Goal: Task Accomplishment & Management: Use online tool/utility

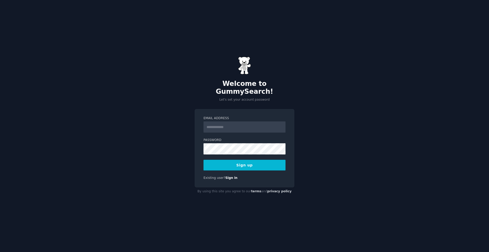
click at [265, 122] on input "Email Address" at bounding box center [244, 127] width 82 height 11
type input "**********"
click at [277, 162] on button "Sign up" at bounding box center [244, 165] width 82 height 11
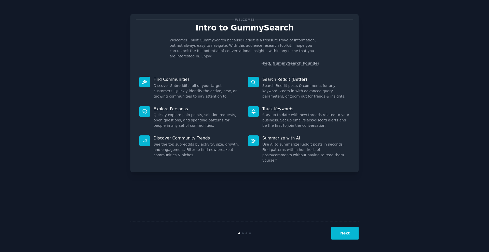
click at [348, 239] on button "Next" at bounding box center [344, 234] width 27 height 12
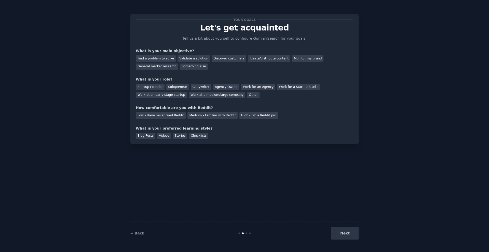
click at [348, 239] on div "Next" at bounding box center [320, 234] width 76 height 12
click at [163, 58] on div "Find a problem to solve" at bounding box center [156, 58] width 40 height 6
click at [169, 68] on div "General market research" at bounding box center [157, 67] width 43 height 6
click at [164, 54] on div "Find a problem to solve Validate a solution Discover customers Ideate/distribut…" at bounding box center [244, 62] width 217 height 16
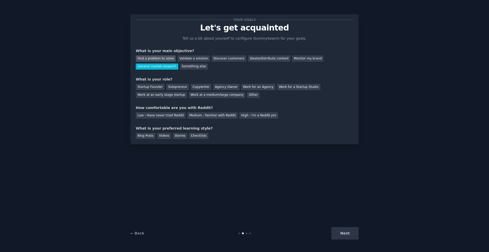
click at [164, 58] on div "Find a problem to solve" at bounding box center [156, 58] width 40 height 6
click at [175, 89] on div "Solopreneur" at bounding box center [177, 87] width 22 height 6
click at [255, 119] on div "High - I'm a Reddit pro" at bounding box center [258, 115] width 39 height 6
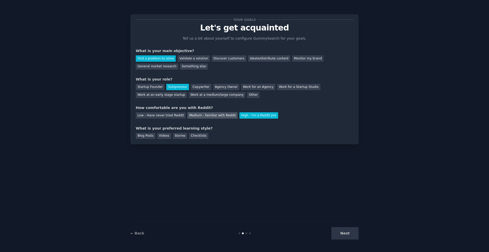
click at [214, 118] on div "Medium - Familiar with Reddit" at bounding box center [212, 115] width 50 height 6
click at [166, 136] on div "Videos" at bounding box center [164, 136] width 14 height 6
click at [353, 237] on button "Next" at bounding box center [344, 234] width 27 height 12
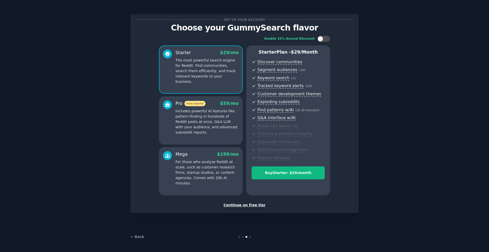
click at [250, 202] on div "Set up your account Choose your GummySearch flavor Enable 33% Annual Discount S…" at bounding box center [244, 114] width 217 height 189
click at [250, 205] on div "Continue on free tier" at bounding box center [244, 205] width 217 height 5
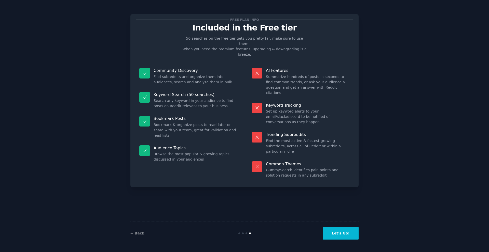
click at [346, 232] on button "Let's Go!" at bounding box center [341, 234] width 36 height 12
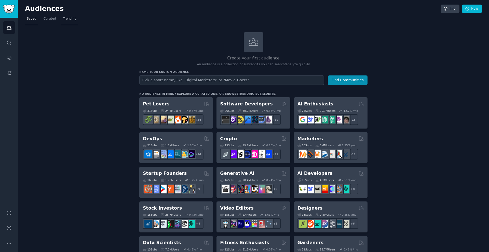
click at [67, 18] on span "Trending" at bounding box center [69, 19] width 13 height 5
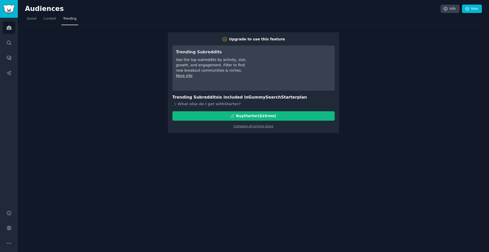
click at [58, 18] on nav "Saved Curated Trending" at bounding box center [253, 20] width 457 height 10
click at [38, 20] on nav "Saved Curated Trending" at bounding box center [253, 20] width 457 height 10
click at [31, 19] on span "Saved" at bounding box center [32, 19] width 10 height 5
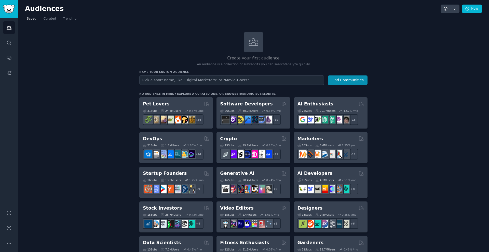
click at [257, 92] on link "trending subreddits" at bounding box center [256, 93] width 37 height 3
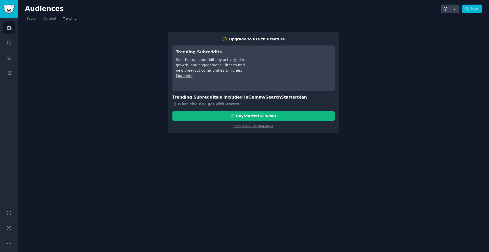
click at [71, 21] on link "Trending" at bounding box center [69, 20] width 17 height 10
click at [31, 19] on span "Saved" at bounding box center [32, 19] width 10 height 5
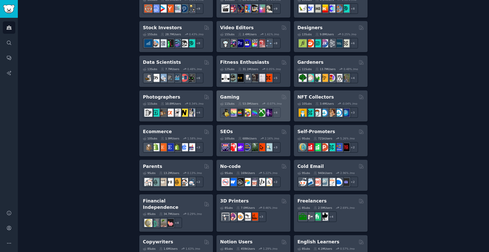
scroll to position [284, 0]
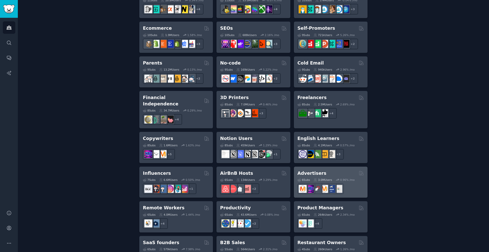
click at [320, 171] on h2 "Advertisers" at bounding box center [311, 174] width 29 height 6
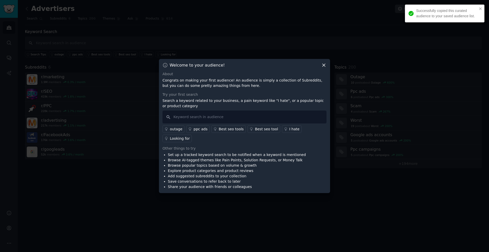
click at [319, 65] on div "Welcome to your audience!" at bounding box center [244, 65] width 164 height 5
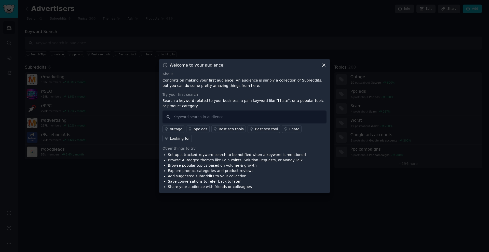
click at [320, 64] on div "Welcome to your audience!" at bounding box center [244, 65] width 164 height 5
click at [324, 64] on icon at bounding box center [323, 65] width 5 height 5
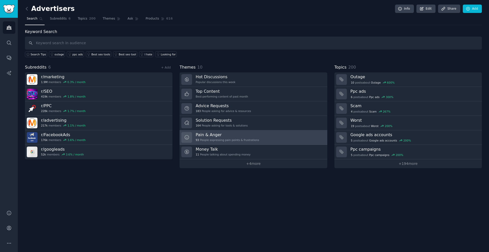
click at [269, 139] on link "Pain & Anger 93 People expressing pain points & frustrations" at bounding box center [252, 138] width 147 height 15
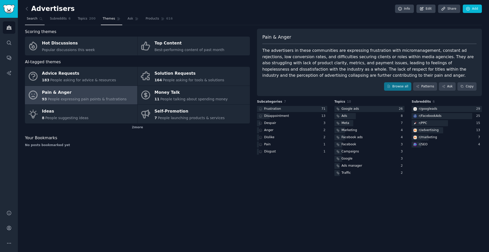
click at [38, 19] on link "Search" at bounding box center [35, 20] width 20 height 10
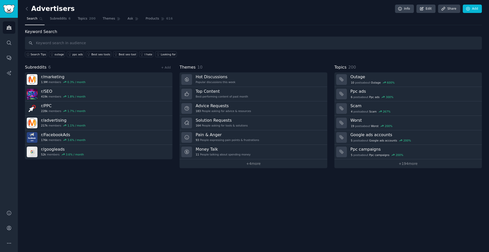
click at [41, 21] on link "Search" at bounding box center [35, 20] width 20 height 10
click at [29, 8] on icon at bounding box center [26, 8] width 5 height 5
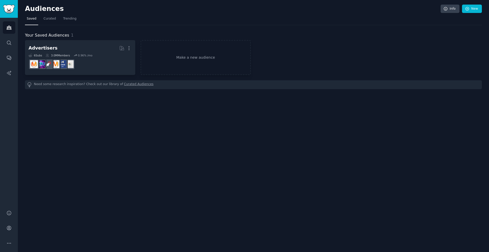
click at [35, 20] on span "Saved" at bounding box center [32, 19] width 10 height 5
click at [30, 19] on span "Saved" at bounding box center [32, 19] width 10 height 5
click at [46, 18] on span "Curated" at bounding box center [50, 19] width 12 height 5
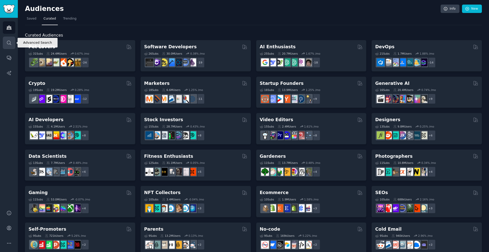
click at [13, 47] on link "Search" at bounding box center [9, 43] width 12 height 12
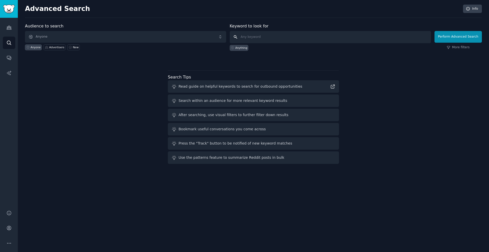
click at [299, 39] on input "text" at bounding box center [330, 37] width 201 height 12
click at [459, 37] on button "Perform Advanced Search" at bounding box center [457, 37] width 47 height 12
click at [111, 38] on span "Anyone" at bounding box center [125, 37] width 201 height 12
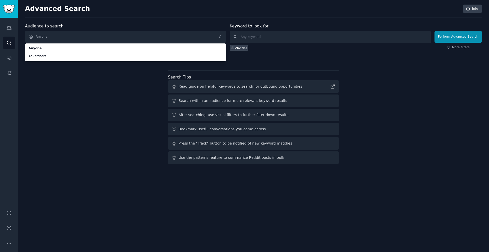
click at [7, 36] on div "Audiences Search Conversations AI Reports" at bounding box center [9, 111] width 18 height 187
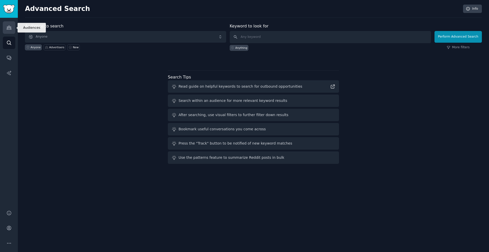
click at [8, 31] on link "Audiences" at bounding box center [9, 27] width 12 height 12
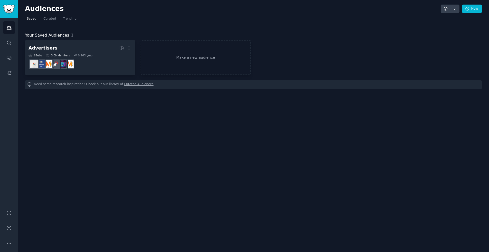
click at [32, 17] on span "Saved" at bounding box center [32, 19] width 10 height 5
click at [44, 19] on span "Curated" at bounding box center [50, 19] width 12 height 5
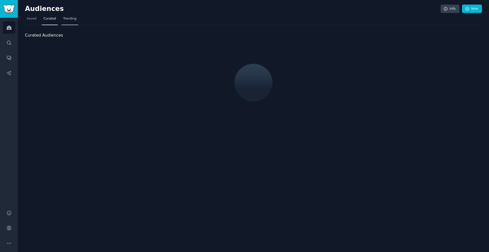
click at [72, 20] on span "Trending" at bounding box center [69, 19] width 13 height 5
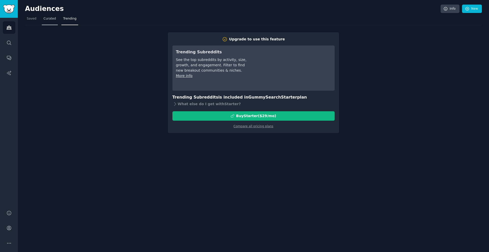
click at [54, 20] on span "Curated" at bounding box center [50, 19] width 12 height 5
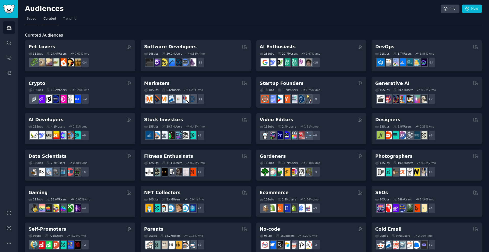
click at [30, 20] on span "Saved" at bounding box center [32, 19] width 10 height 5
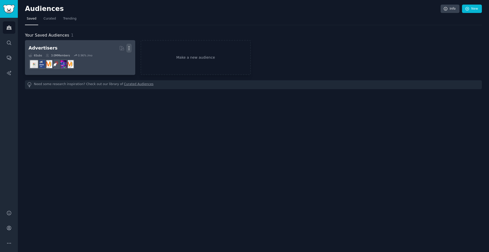
click at [130, 47] on icon "button" at bounding box center [128, 48] width 5 height 5
click at [118, 59] on p "Delete" at bounding box center [115, 58] width 12 height 5
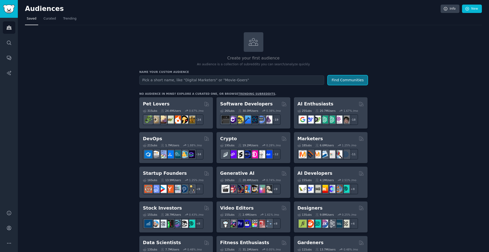
click at [337, 78] on button "Find Communities" at bounding box center [348, 80] width 40 height 9
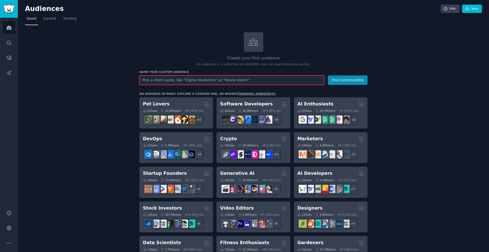
click at [309, 81] on input "text" at bounding box center [231, 80] width 185 height 9
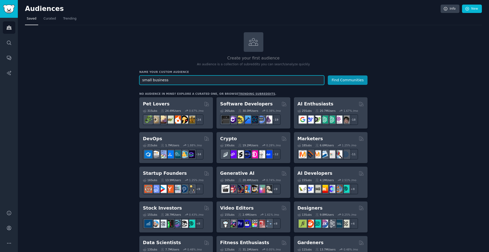
type input "small business"
click at [328, 76] on button "Find Communities" at bounding box center [348, 80] width 40 height 9
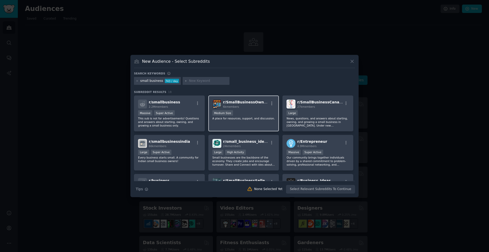
click at [249, 111] on div "1000 - 10,000 members Medium Size" at bounding box center [243, 113] width 63 height 6
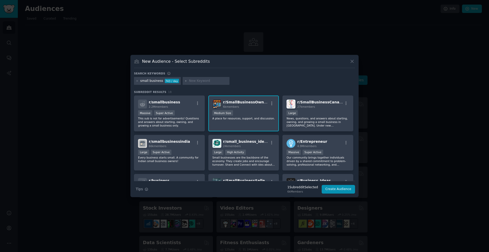
click at [238, 107] on div "6k members" at bounding box center [246, 107] width 46 height 4
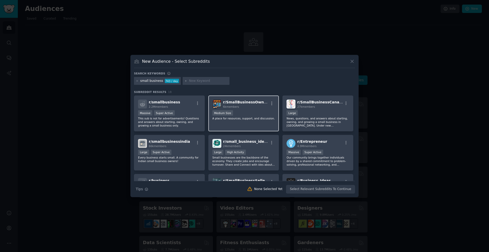
click at [238, 107] on div "6k members" at bounding box center [246, 107] width 46 height 4
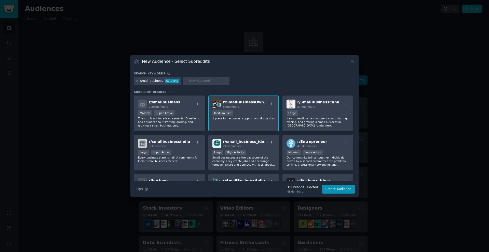
click at [238, 107] on div "6k members" at bounding box center [246, 107] width 46 height 4
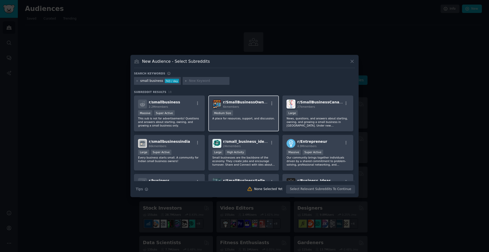
click at [238, 107] on div "6k members" at bounding box center [246, 107] width 46 height 4
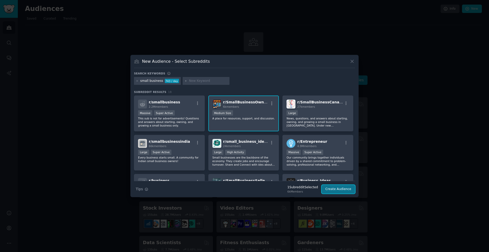
click at [343, 191] on button "Create Audience" at bounding box center [338, 189] width 34 height 9
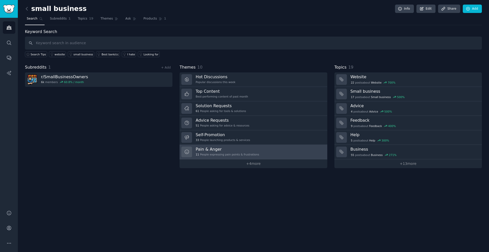
click at [269, 148] on link "Pain & Anger 11 People expressing pain points & frustrations" at bounding box center [252, 152] width 147 height 15
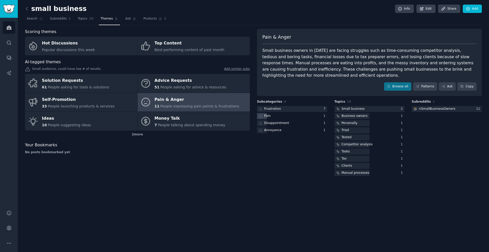
click at [285, 118] on div "Pain" at bounding box center [292, 116] width 70 height 6
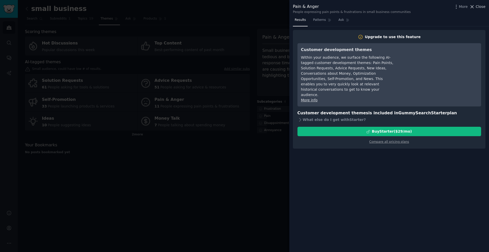
click at [475, 5] on button "Close" at bounding box center [477, 6] width 16 height 5
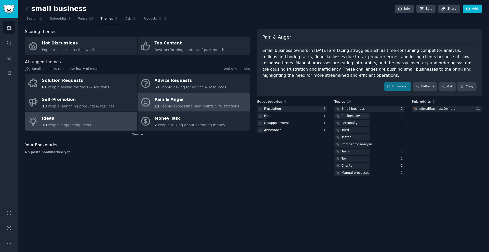
click at [113, 115] on link "Ideas 10 People suggesting ideas" at bounding box center [81, 121] width 112 height 19
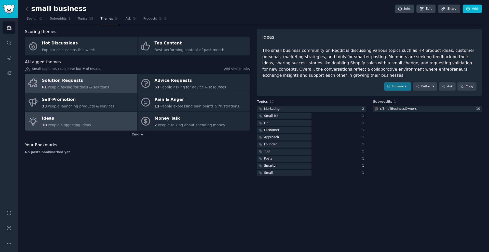
click at [109, 88] on link "Solution Requests 61 People asking for tools & solutions" at bounding box center [81, 83] width 112 height 19
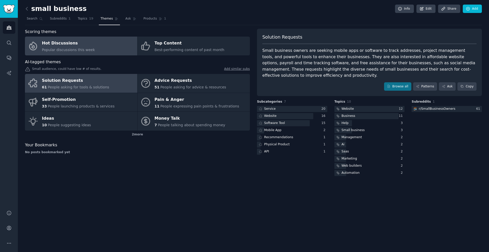
click at [133, 48] on link "Hot Discussions Popular discussions this week" at bounding box center [81, 46] width 112 height 19
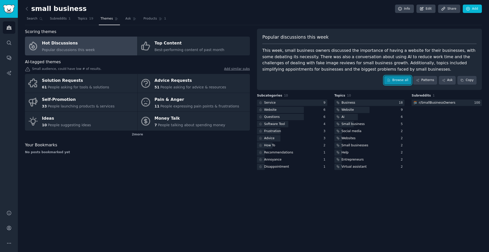
click at [402, 83] on link "Browse all" at bounding box center [397, 80] width 27 height 9
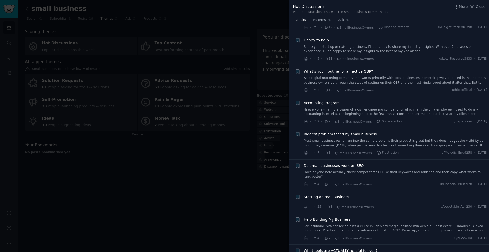
scroll to position [349, 0]
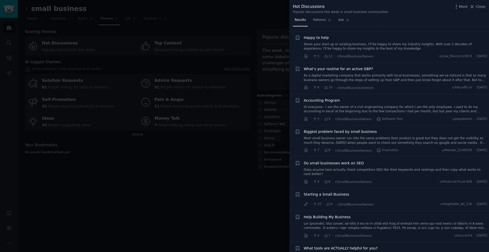
click at [341, 133] on span "Biggest problem faced by small business" at bounding box center [340, 131] width 73 height 5
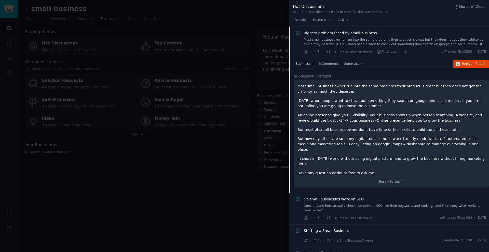
scroll to position [448, 0]
click at [358, 196] on span "Do small businesses work on SEO" at bounding box center [334, 198] width 60 height 5
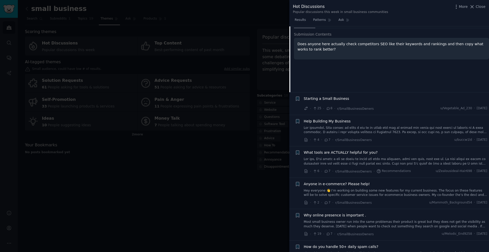
scroll to position [522, 0]
click at [364, 161] on link at bounding box center [395, 161] width 183 height 9
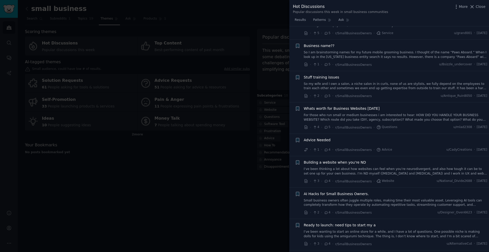
scroll to position [843, 0]
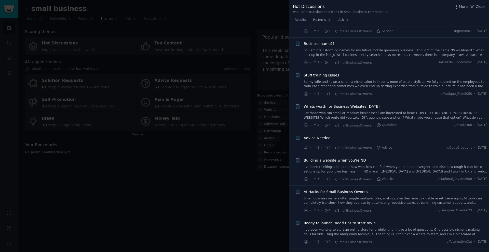
click at [269, 224] on div at bounding box center [244, 126] width 489 height 252
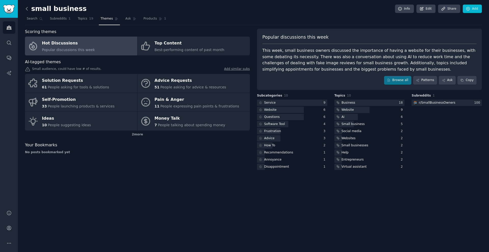
click at [27, 7] on icon at bounding box center [26, 8] width 5 height 5
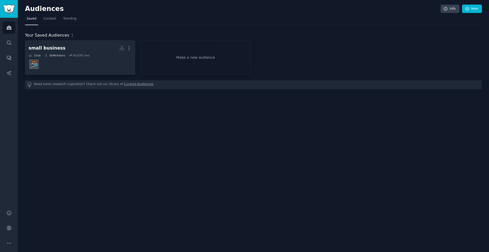
click at [27, 7] on h2 "Audiences" at bounding box center [232, 9] width 415 height 8
click at [8, 45] on icon "Sidebar" at bounding box center [8, 42] width 5 height 5
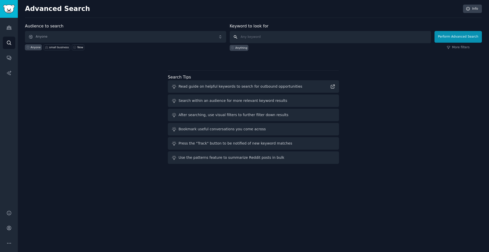
click at [243, 35] on input "text" at bounding box center [330, 37] width 201 height 12
click at [205, 35] on span "Anyone" at bounding box center [125, 37] width 201 height 12
click at [128, 34] on span "small business" at bounding box center [125, 37] width 201 height 12
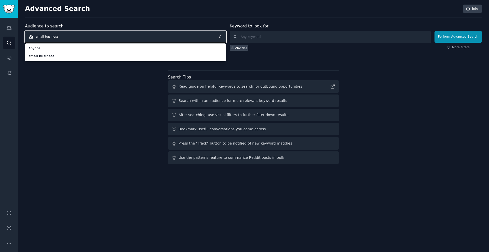
click at [143, 35] on span "small business" at bounding box center [125, 37] width 201 height 12
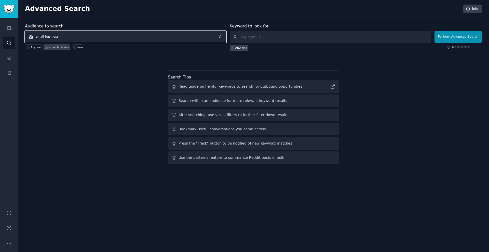
click at [142, 38] on span "small business" at bounding box center [125, 37] width 201 height 12
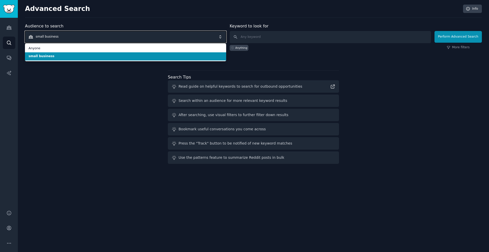
click at [142, 38] on span "small business" at bounding box center [125, 37] width 201 height 12
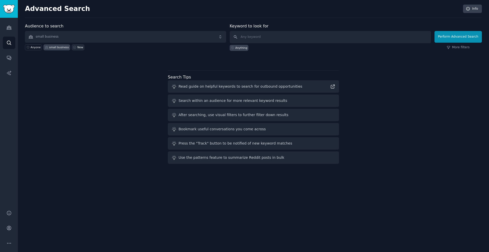
click at [81, 46] on div "New" at bounding box center [80, 48] width 6 height 4
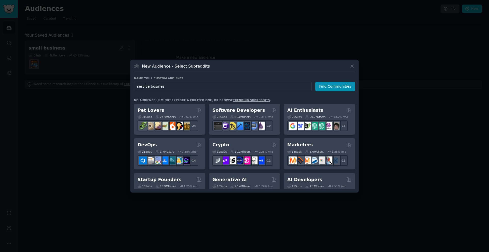
type input "service business"
click button "Find Communities" at bounding box center [335, 86] width 40 height 9
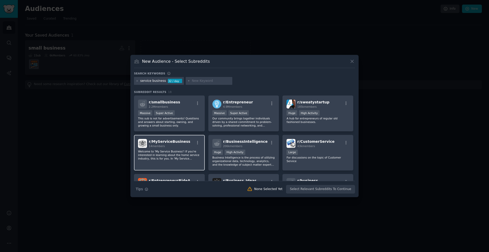
click at [190, 165] on div "r/ MyServiceBusiness 14 members Welcome to 'My Service Business'! If you're int…" at bounding box center [169, 153] width 71 height 36
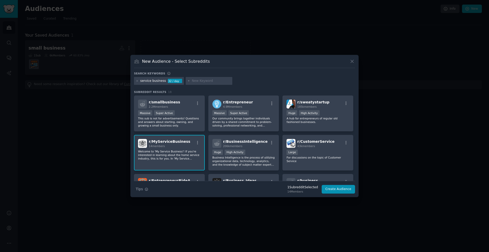
click at [168, 81] on div "32 / day" at bounding box center [175, 81] width 14 height 5
click at [192, 82] on input "text" at bounding box center [211, 81] width 39 height 5
type input "service"
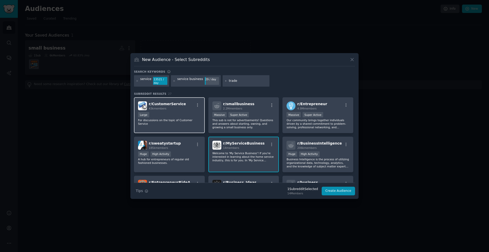
type input "trades"
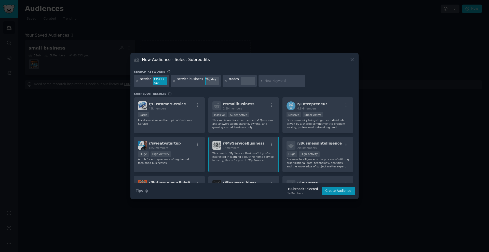
click at [224, 81] on icon at bounding box center [225, 81] width 3 height 3
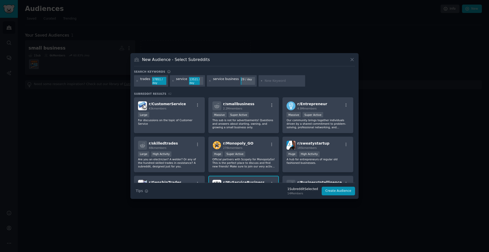
click at [216, 61] on div "New Audience - Select Subreddits" at bounding box center [244, 62] width 221 height 10
